Goal: Consume media (video, audio)

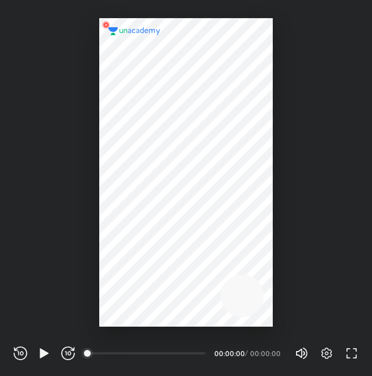
scroll to position [376, 372]
click at [46, 351] on icon "button" at bounding box center [44, 353] width 14 height 14
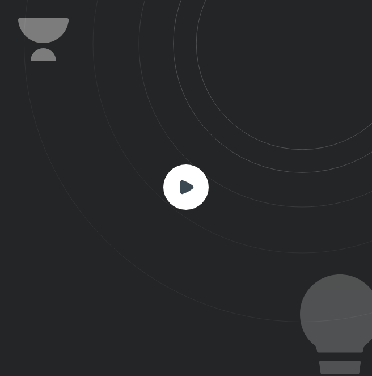
click at [174, 190] on rect at bounding box center [185, 186] width 45 height 45
drag, startPoint x: 224, startPoint y: 244, endPoint x: 180, endPoint y: 249, distance: 43.9
click at [180, 249] on icon at bounding box center [198, 161] width 348 height 322
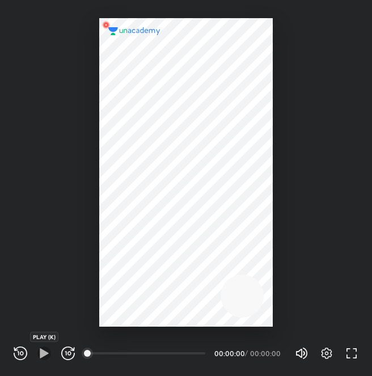
click at [40, 351] on icon "button" at bounding box center [44, 353] width 9 height 10
click at [166, 351] on div "00:00" at bounding box center [146, 353] width 117 height 11
click at [64, 349] on icon "button" at bounding box center [68, 353] width 14 height 14
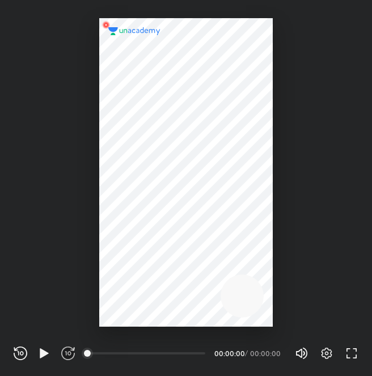
click at [64, 349] on icon "button" at bounding box center [68, 353] width 14 height 14
click at [352, 349] on icon "button" at bounding box center [352, 353] width 14 height 14
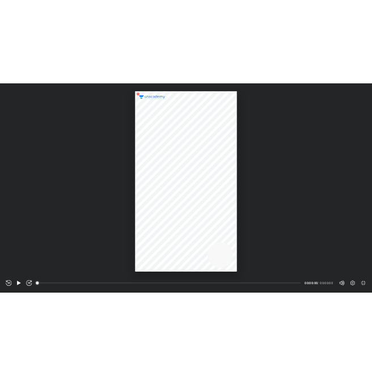
scroll to position [490, 871]
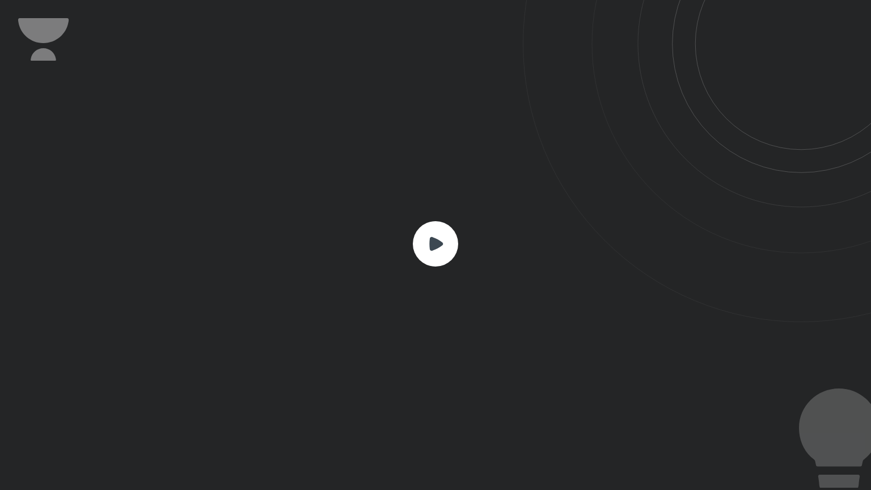
click at [371, 244] on icon at bounding box center [436, 244] width 14 height 14
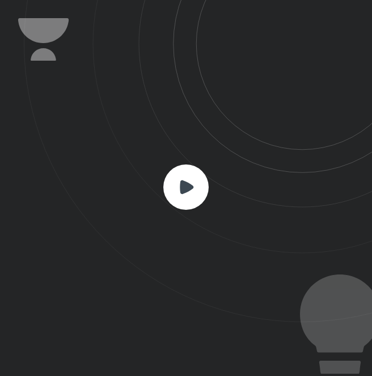
scroll to position [376, 372]
